Goal: Transaction & Acquisition: Download file/media

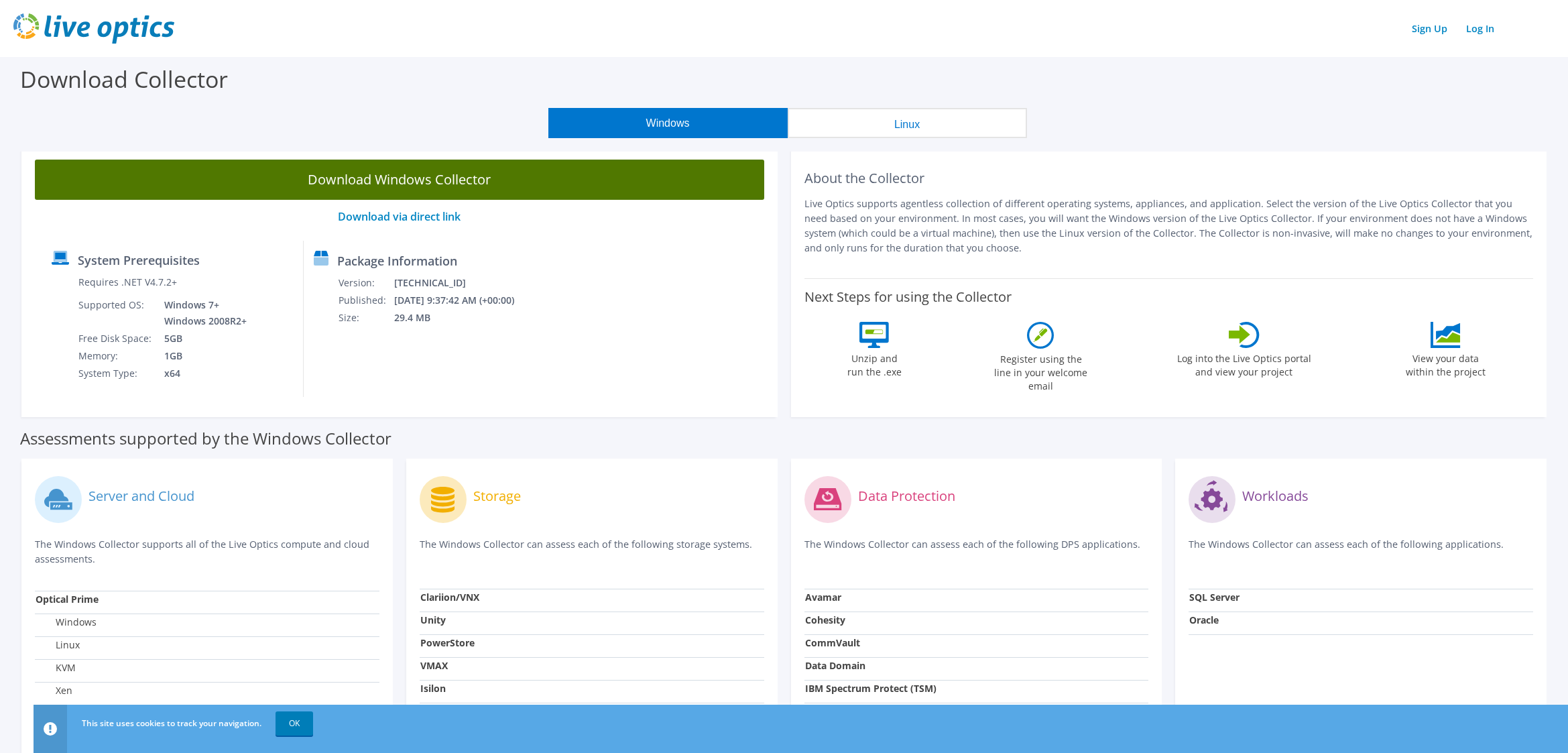
click at [383, 182] on link "Download Windows Collector" at bounding box center [400, 180] width 730 height 40
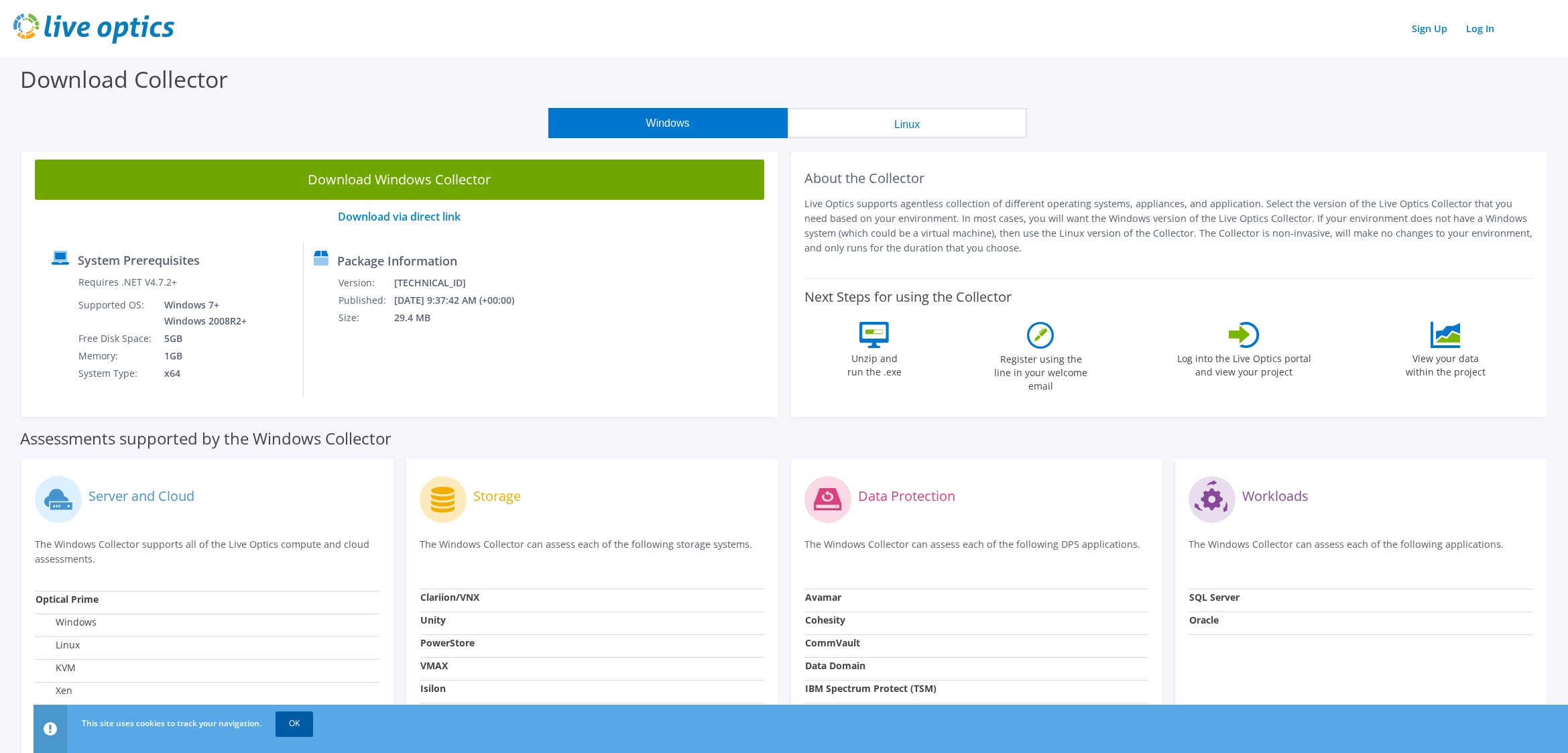
click at [303, 719] on link "OK" at bounding box center [294, 723] width 38 height 24
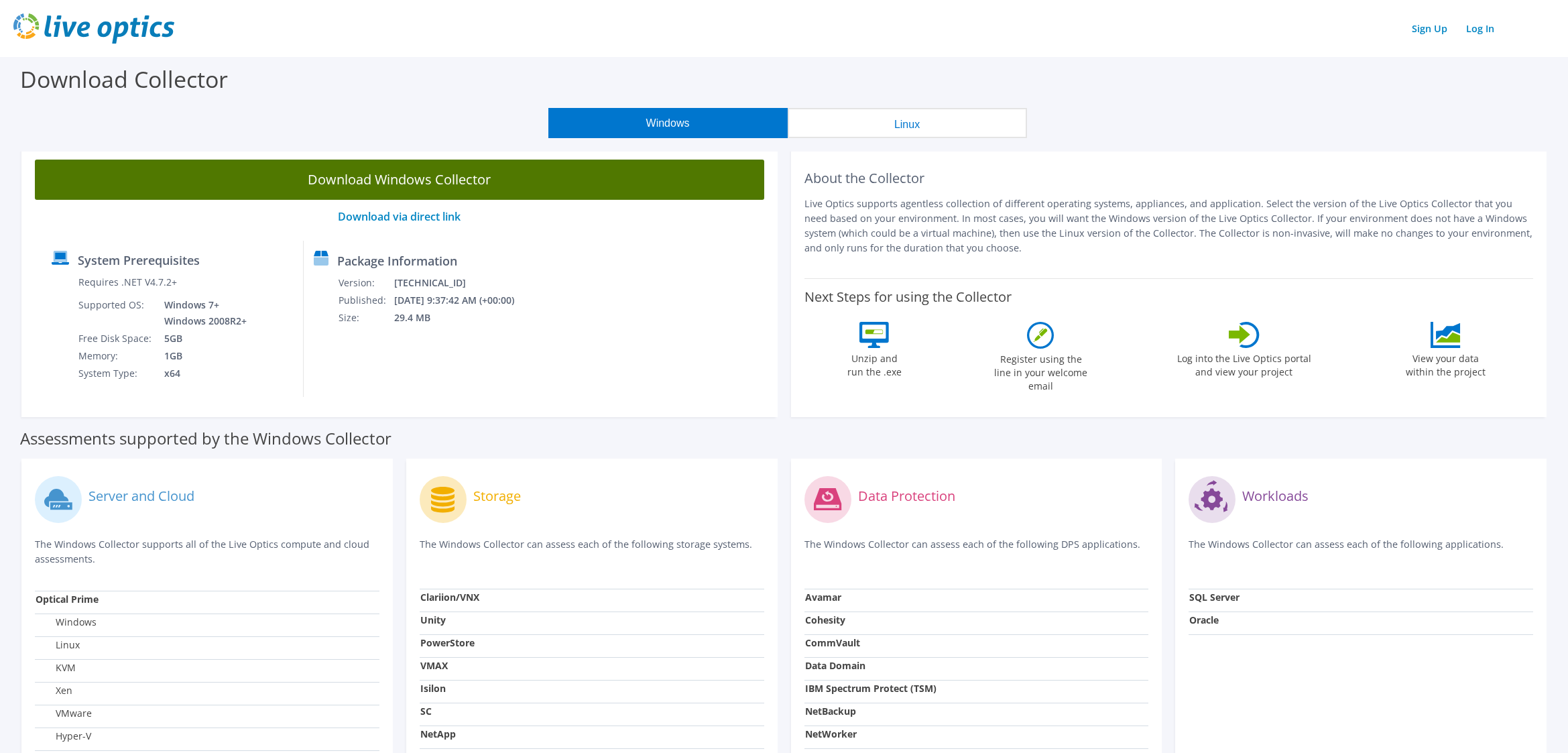
click at [374, 181] on link "Download Windows Collector" at bounding box center [400, 180] width 730 height 40
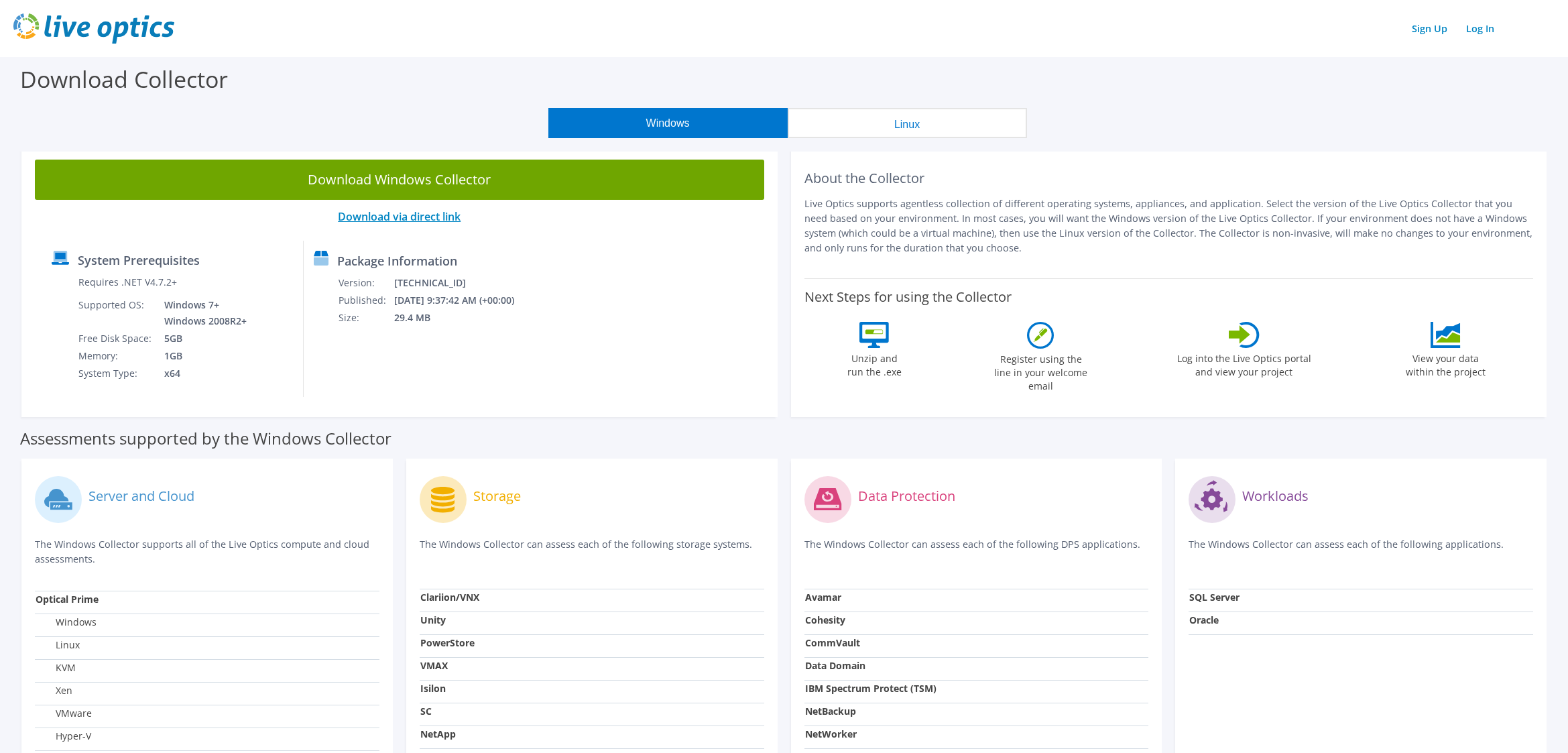
click at [389, 217] on link "Download via direct link" at bounding box center [400, 217] width 123 height 15
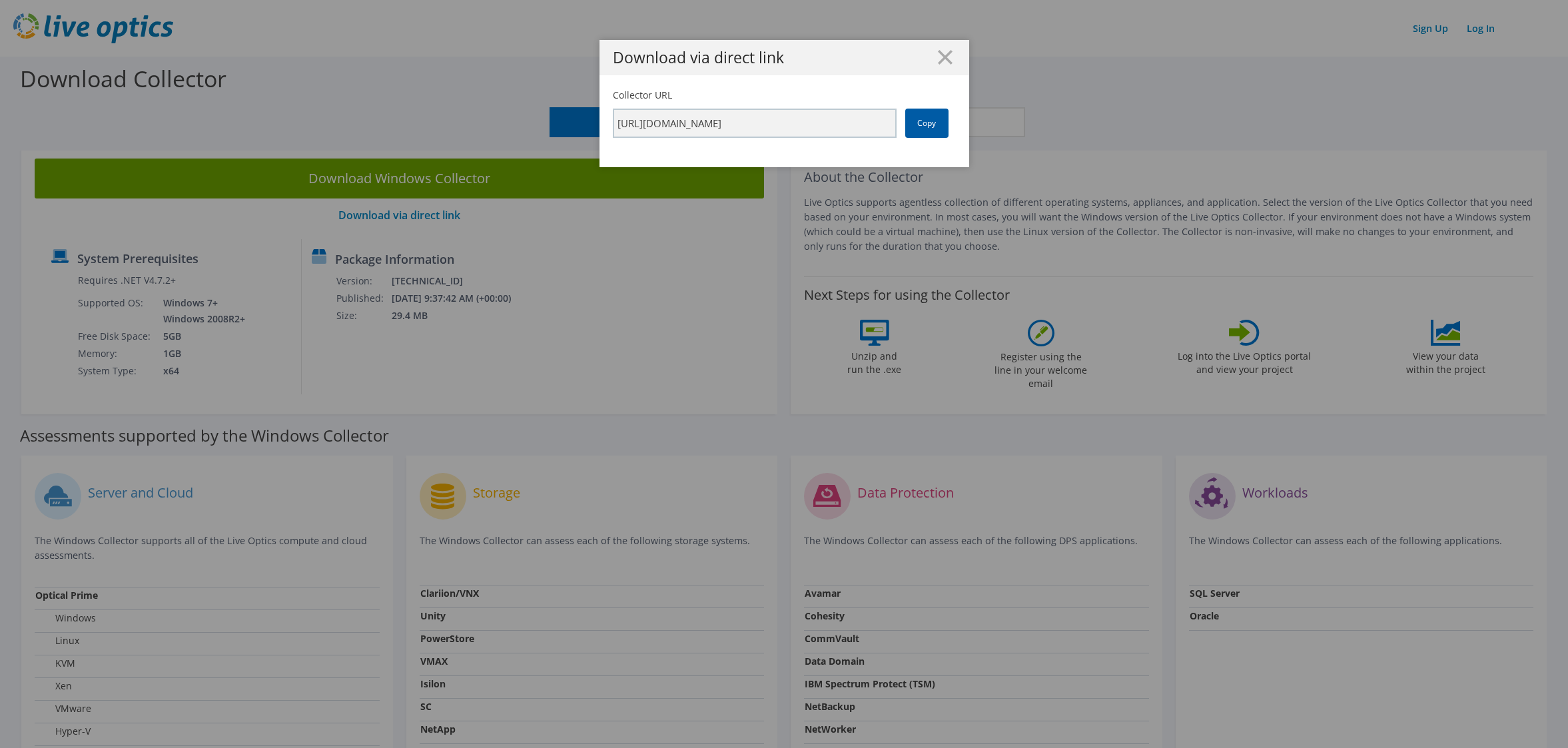
click at [923, 117] on link "Copy" at bounding box center [926, 123] width 43 height 29
click at [939, 55] on line at bounding box center [945, 57] width 13 height 13
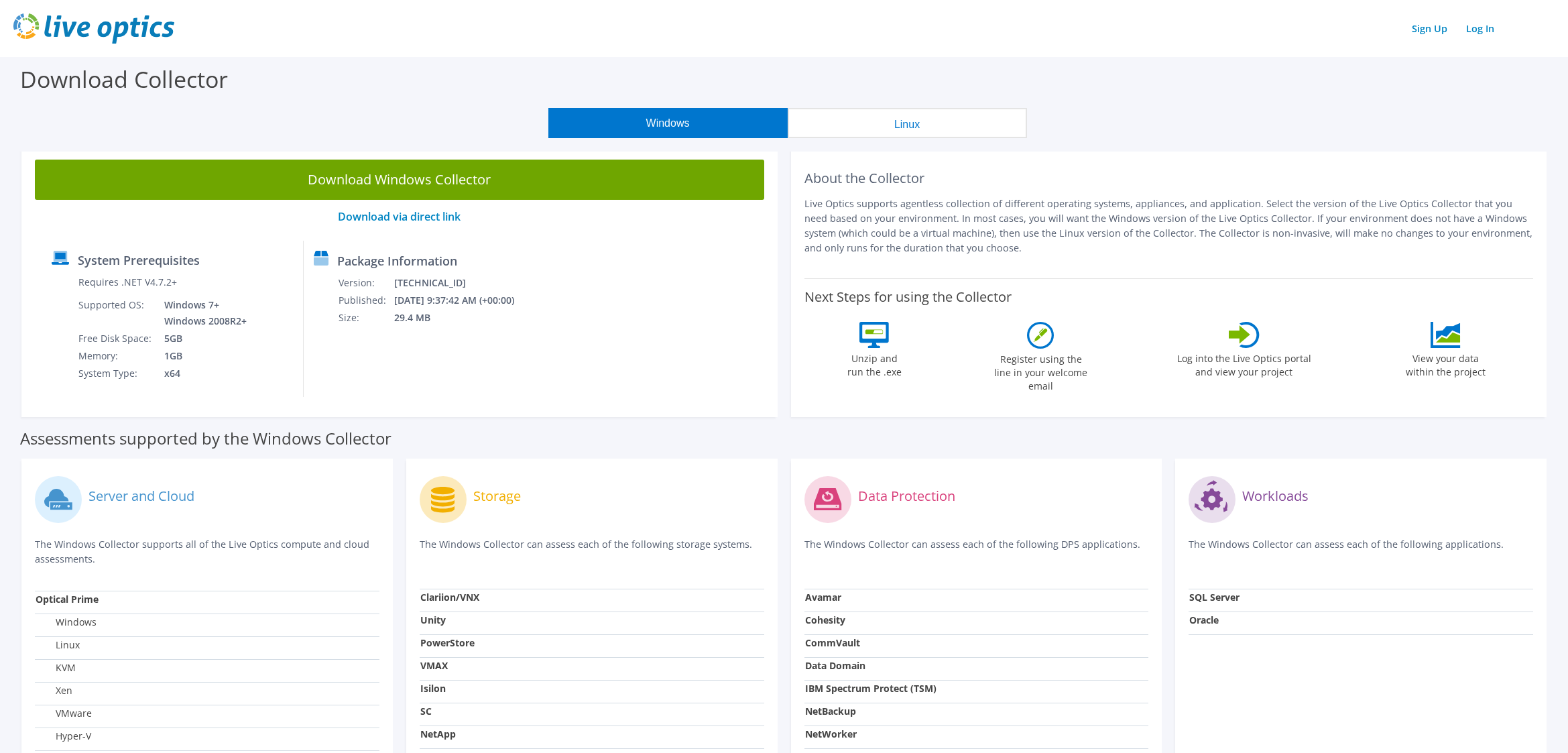
click at [667, 118] on button "Windows" at bounding box center [667, 123] width 239 height 30
click at [1265, 261] on div "About the Collector Live Optics supports agentless collection of different oper…" at bounding box center [1169, 212] width 730 height 105
